Goal: Transaction & Acquisition: Download file/media

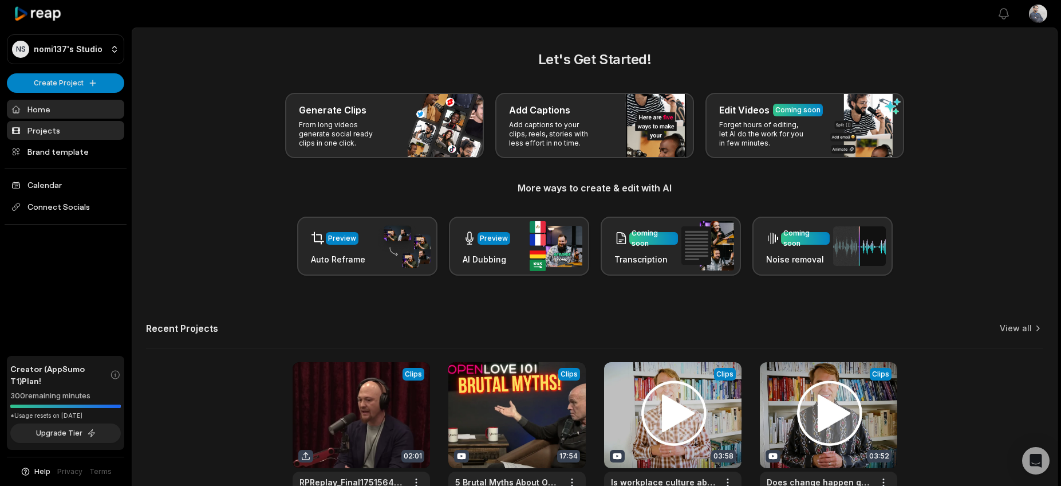
click at [51, 133] on link "Projects" at bounding box center [65, 130] width 117 height 19
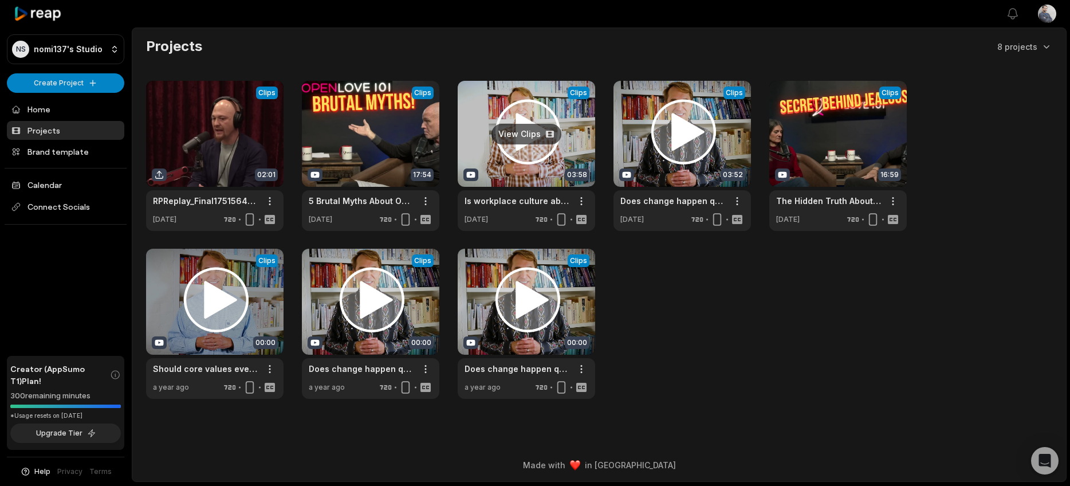
click at [524, 132] on link at bounding box center [526, 156] width 137 height 150
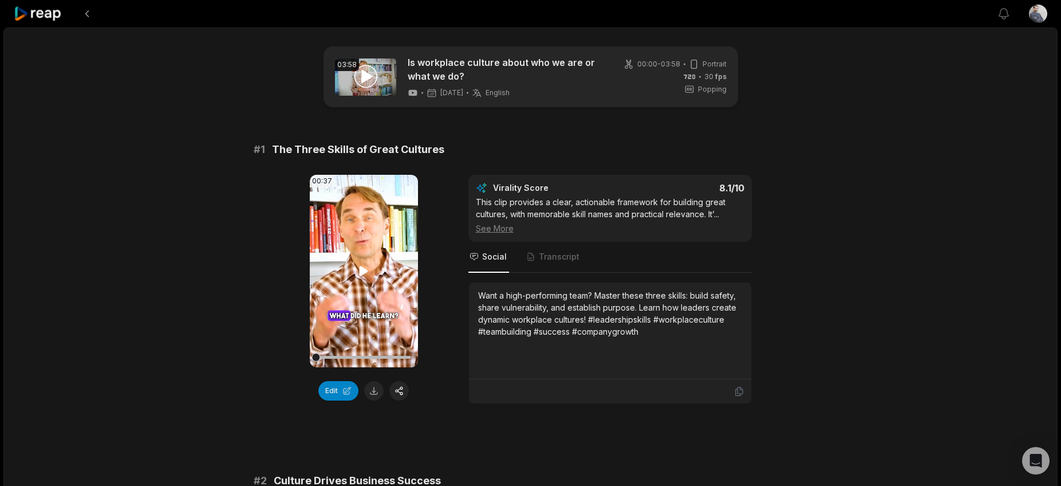
click at [358, 273] on icon at bounding box center [364, 271] width 14 height 14
click at [364, 270] on icon at bounding box center [364, 271] width 14 height 14
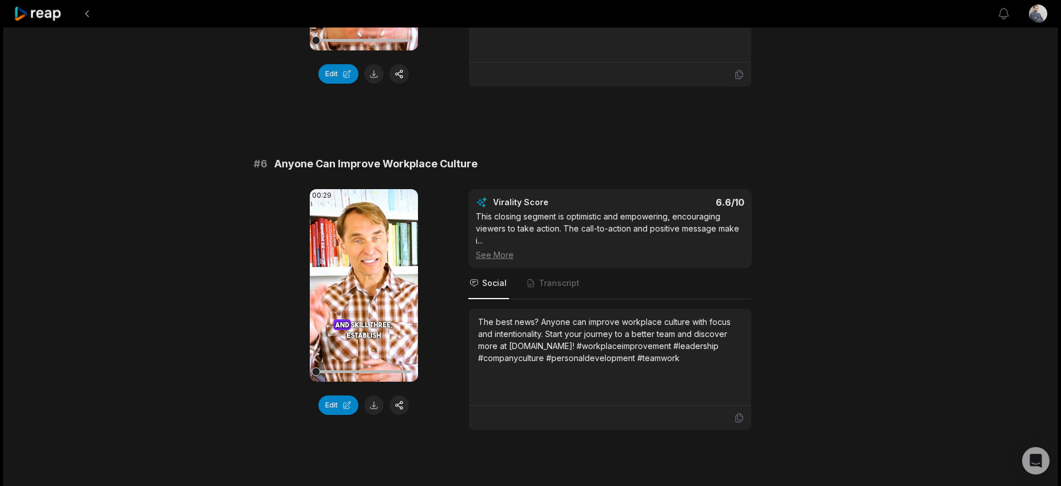
scroll to position [1672, 0]
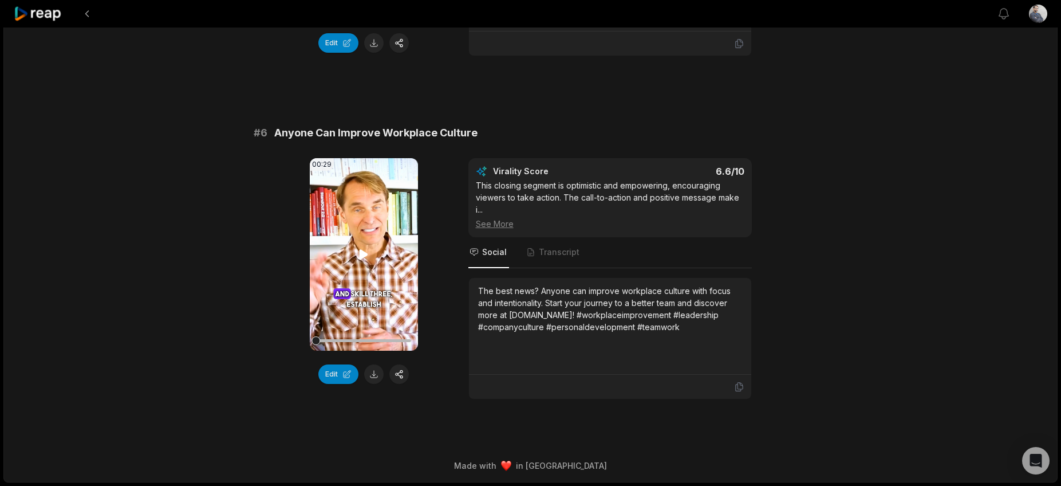
click at [364, 256] on icon at bounding box center [364, 254] width 9 height 10
click at [363, 255] on icon at bounding box center [364, 254] width 14 height 14
click at [347, 374] on button "Edit" at bounding box center [339, 373] width 40 height 19
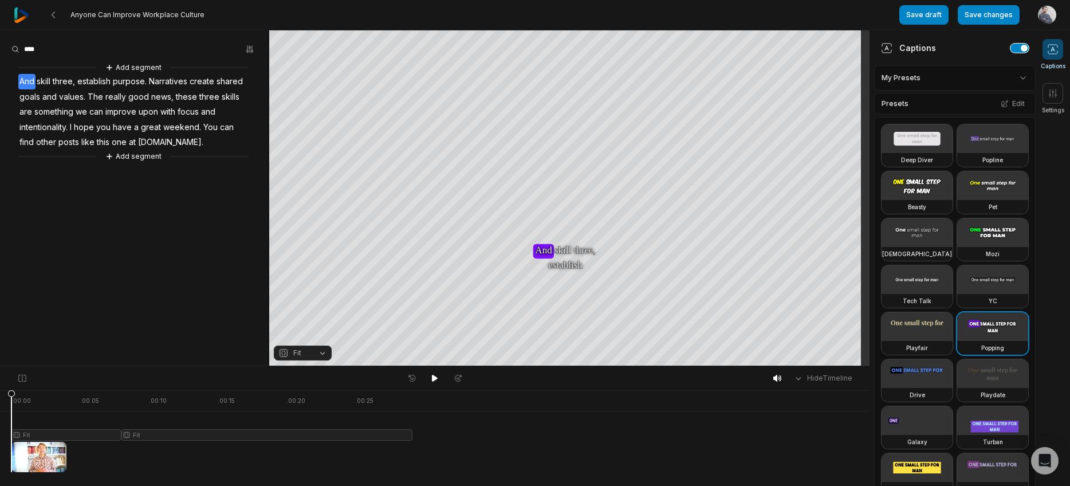
click at [1011, 51] on button "button" at bounding box center [1020, 48] width 18 height 9
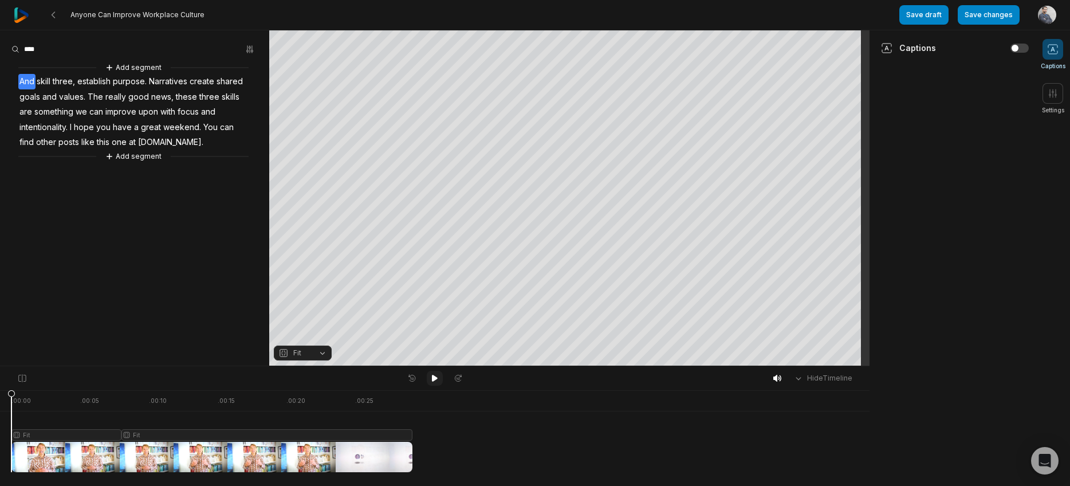
click at [433, 378] on icon at bounding box center [435, 378] width 6 height 7
click at [561, 53] on icon at bounding box center [559, 54] width 9 height 9
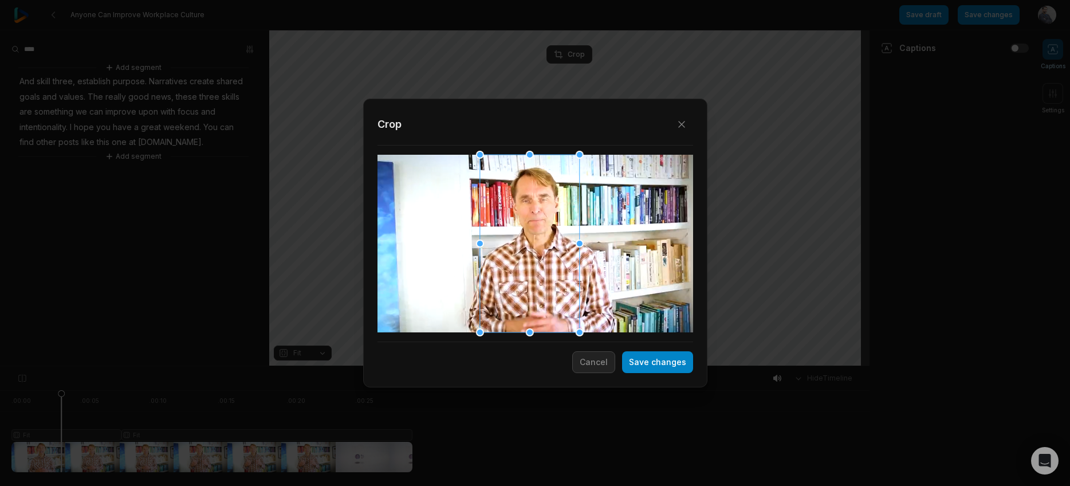
drag, startPoint x: 546, startPoint y: 274, endPoint x: 538, endPoint y: 273, distance: 8.1
click at [538, 273] on div at bounding box center [529, 244] width 100 height 178
click at [661, 364] on button "Save changes" at bounding box center [657, 362] width 71 height 22
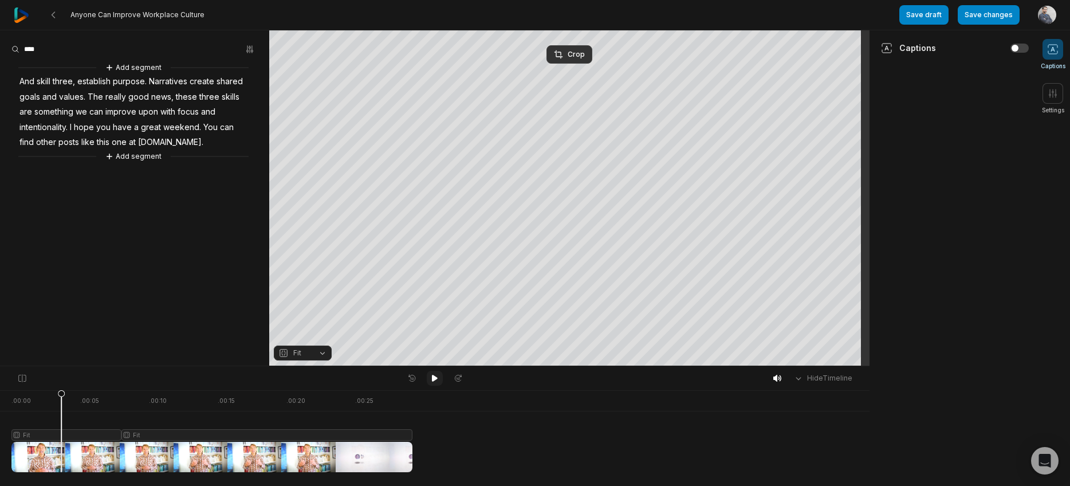
click at [433, 381] on icon at bounding box center [434, 377] width 9 height 9
click at [433, 380] on icon at bounding box center [434, 377] width 9 height 9
click at [934, 183] on aside "Captions Settings Orientation Portrait (9:16) Resolution 720" at bounding box center [953, 257] width 166 height 455
click at [997, 16] on button "Save changes" at bounding box center [989, 14] width 62 height 19
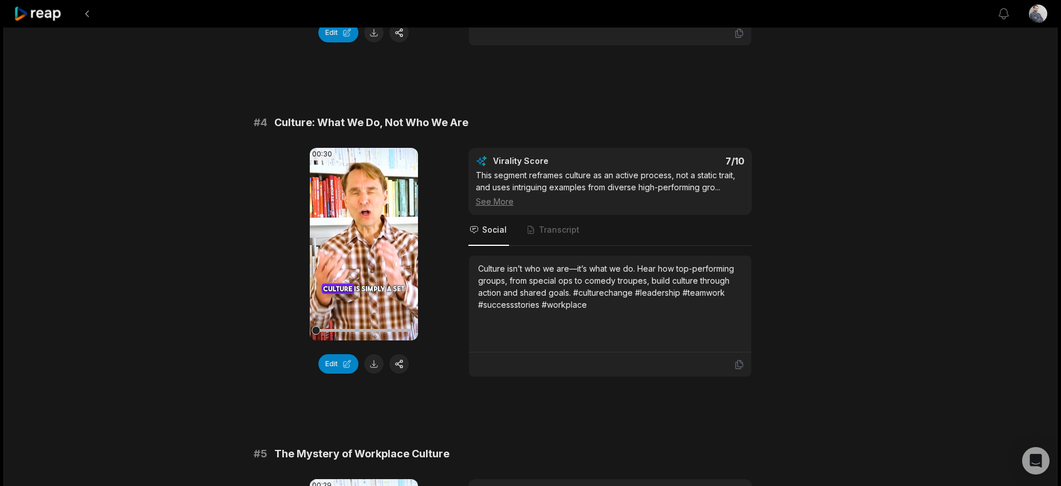
scroll to position [1672, 0]
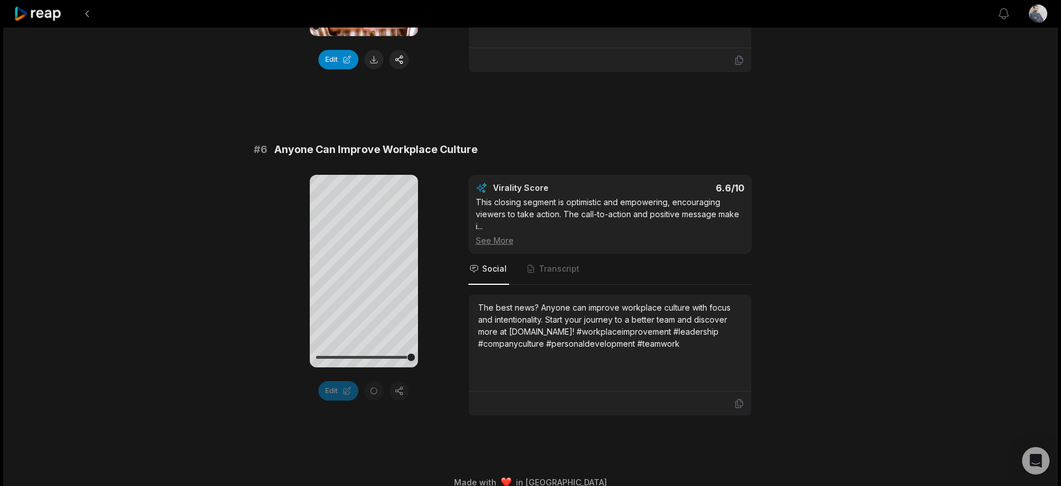
scroll to position [1672, 0]
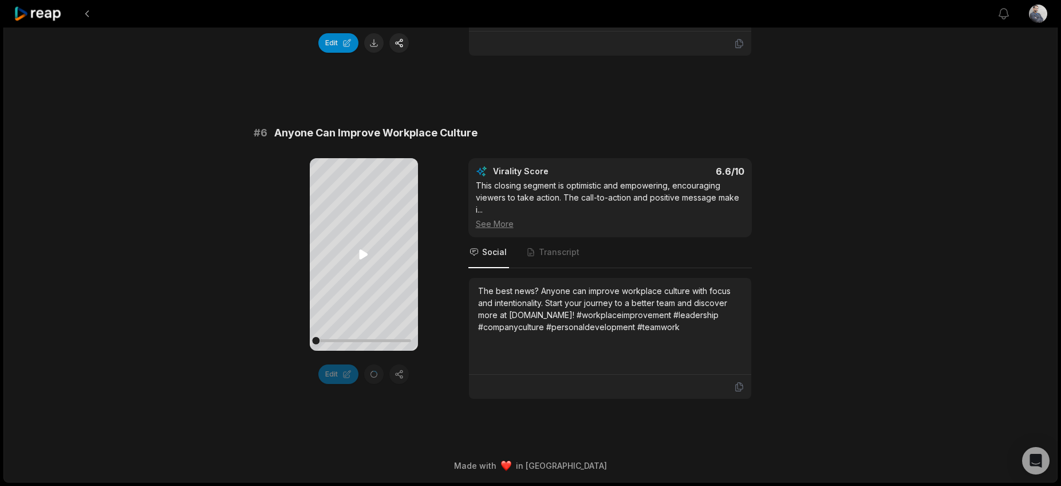
click at [362, 249] on icon at bounding box center [364, 254] width 14 height 14
click at [368, 260] on icon at bounding box center [364, 254] width 14 height 14
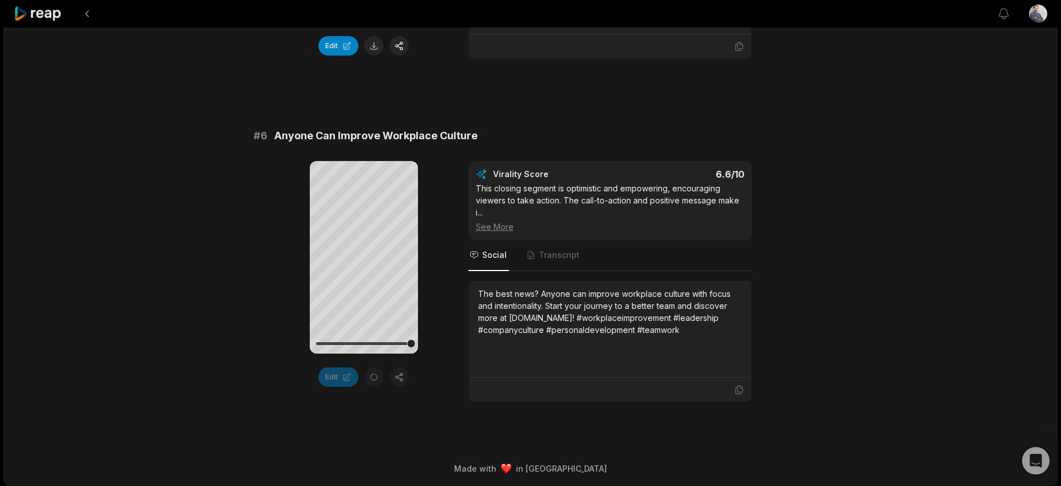
scroll to position [1672, 0]
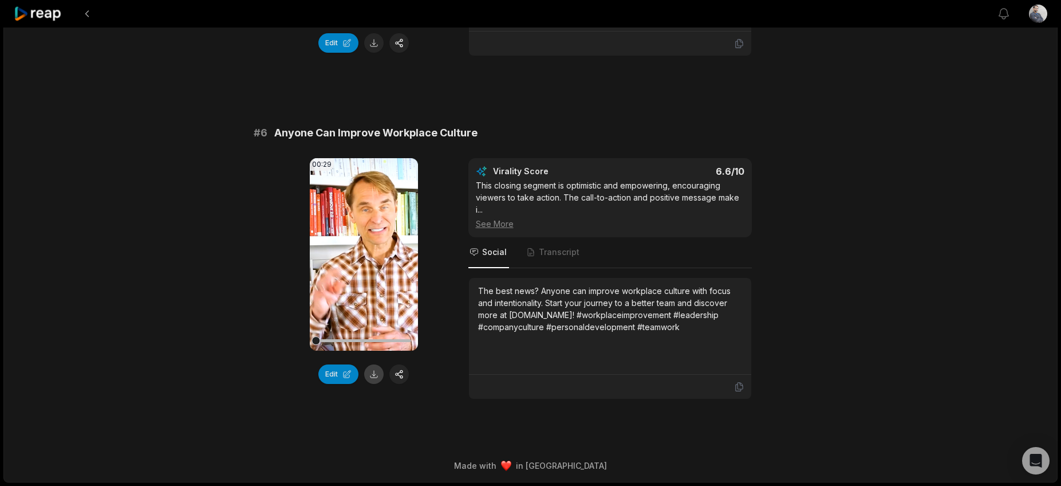
click at [373, 373] on button at bounding box center [373, 373] width 19 height 19
